Goal: Book appointment/travel/reservation

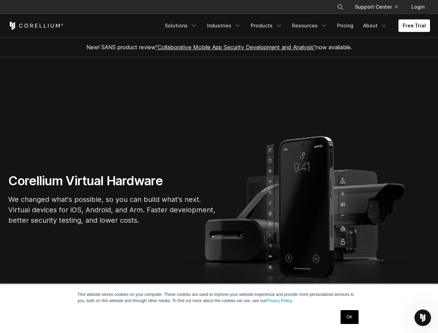
click at [219, 167] on section "Corellium Virtual Hardware We changed what's possible, so you can build what's …" at bounding box center [219, 202] width 438 height 290
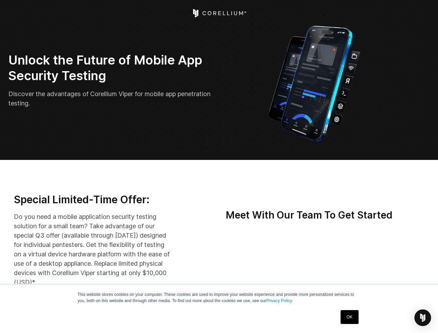
click at [423, 318] on img "Open Intercom Messenger" at bounding box center [423, 318] width 8 height 8
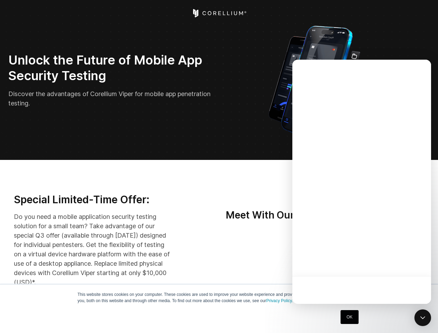
click at [370, 262] on div at bounding box center [361, 182] width 139 height 244
click at [402, 262] on div at bounding box center [361, 182] width 139 height 244
